Goal: Task Accomplishment & Management: Manage account settings

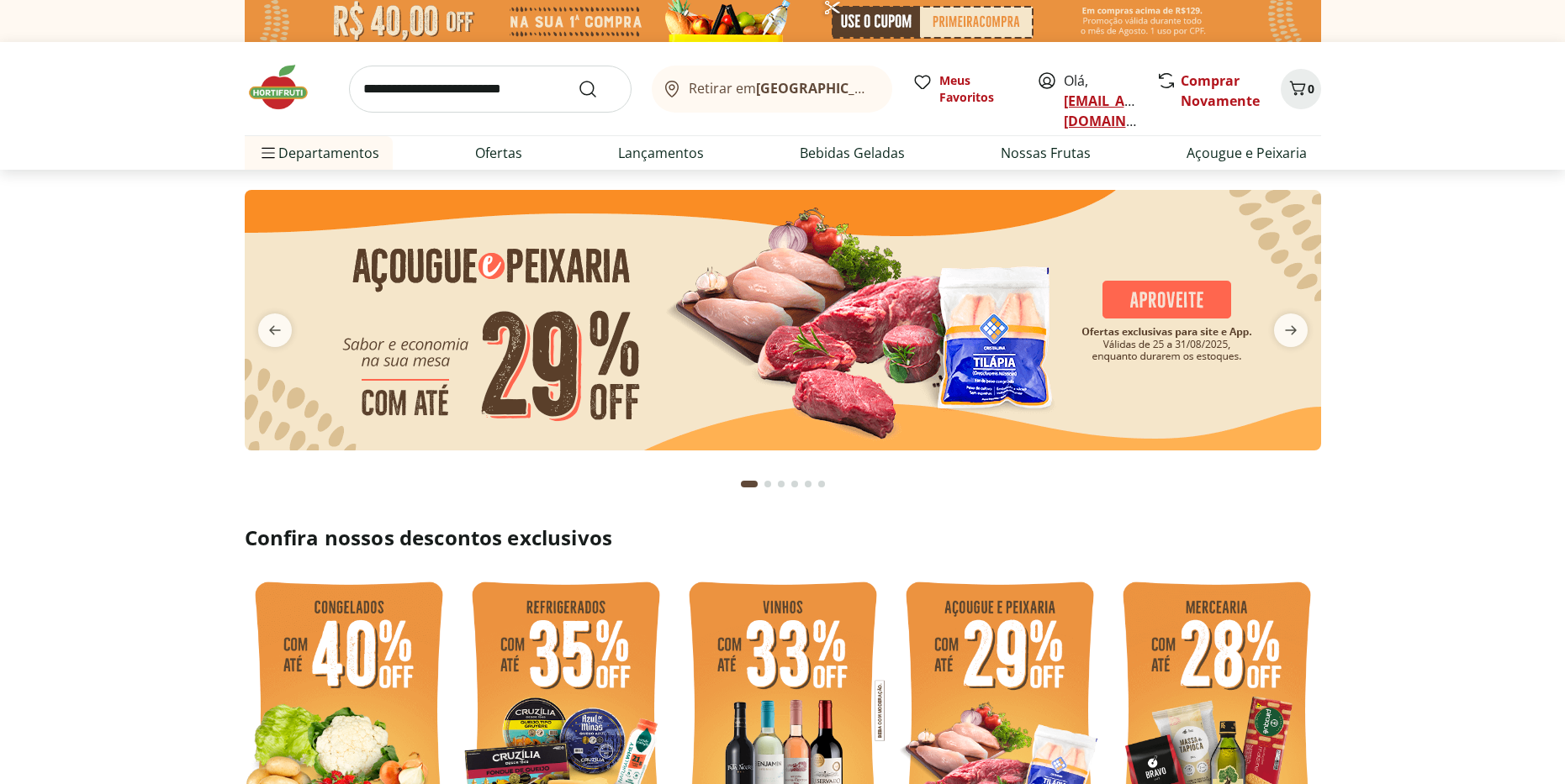
click at [1115, 101] on link "[EMAIL_ADDRESS][DOMAIN_NAME]" at bounding box center [1122, 111] width 117 height 38
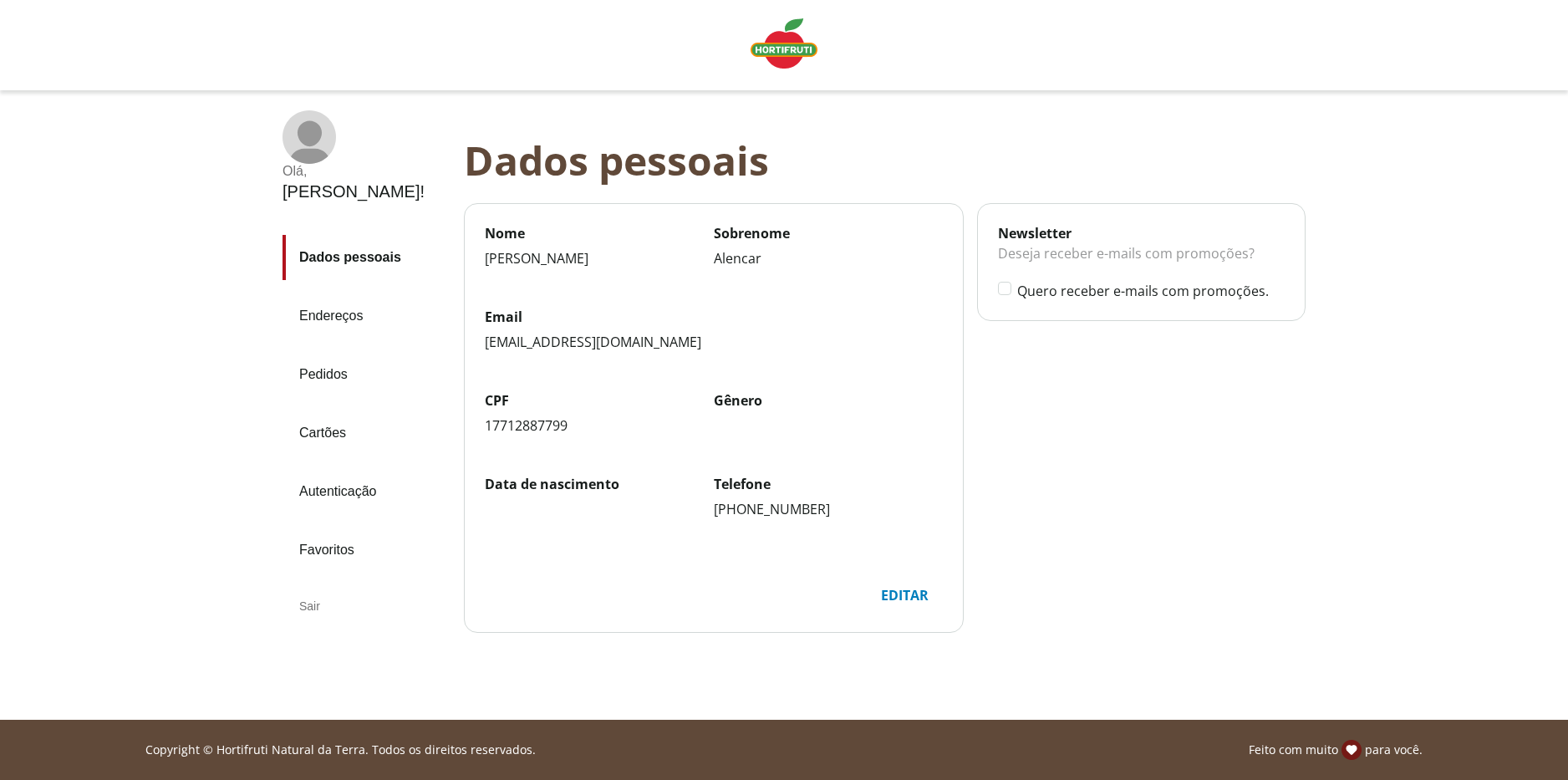
click at [372, 352] on link "Pedidos" at bounding box center [367, 374] width 168 height 45
